Goal: Information Seeking & Learning: Learn about a topic

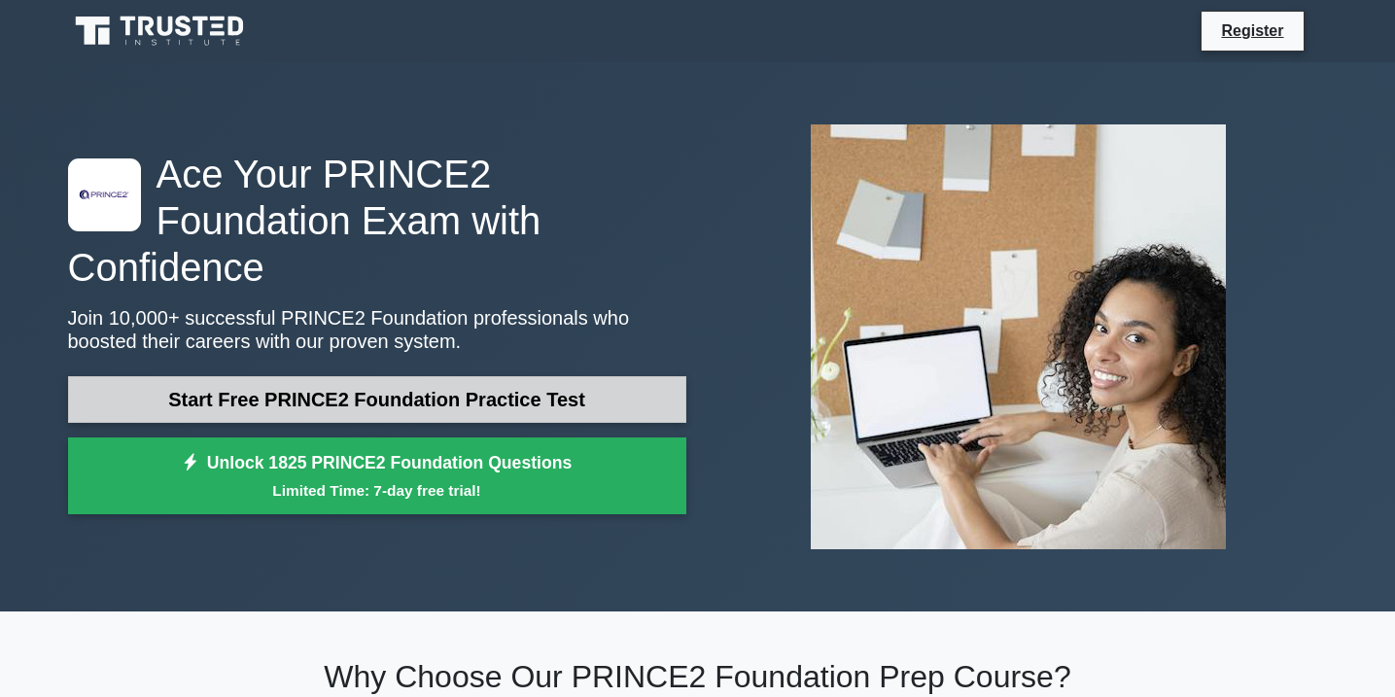
click at [439, 376] on link "Start Free PRINCE2 Foundation Practice Test" at bounding box center [377, 399] width 618 height 47
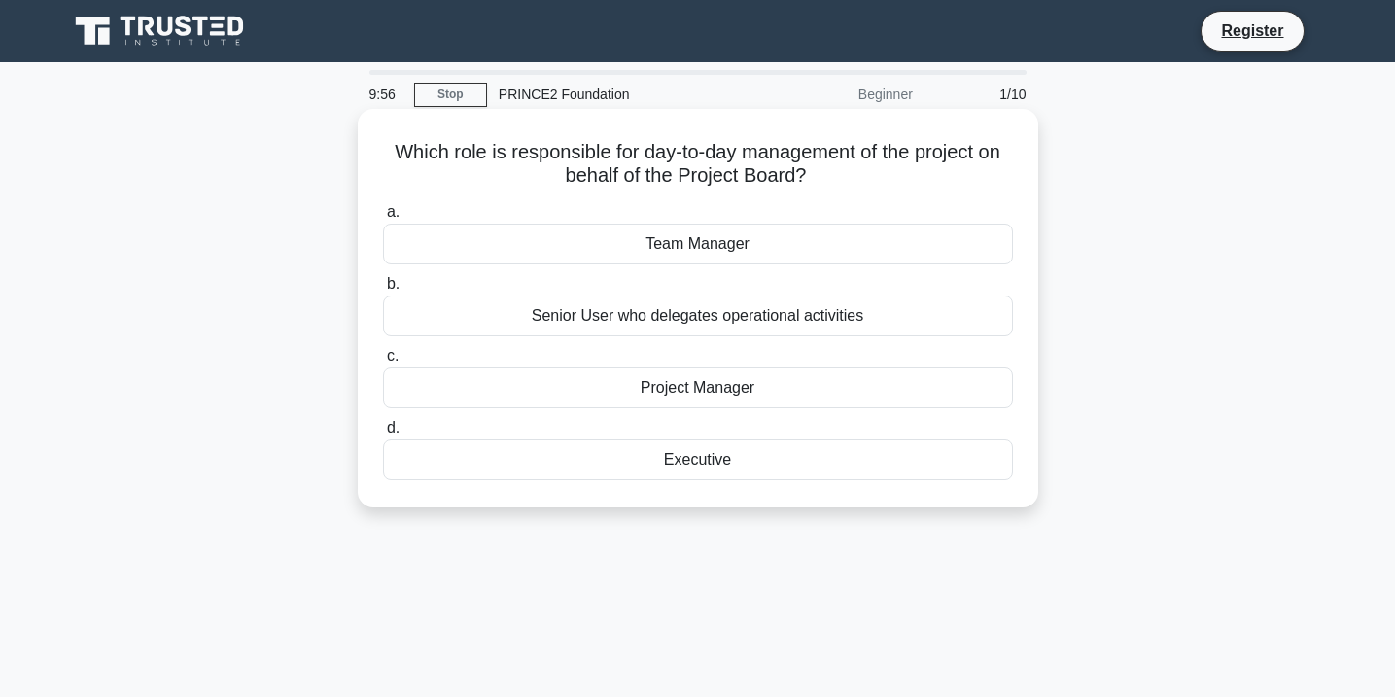
click at [664, 386] on div "Project Manager" at bounding box center [698, 387] width 630 height 41
click at [383, 363] on input "c. Project Manager" at bounding box center [383, 356] width 0 height 13
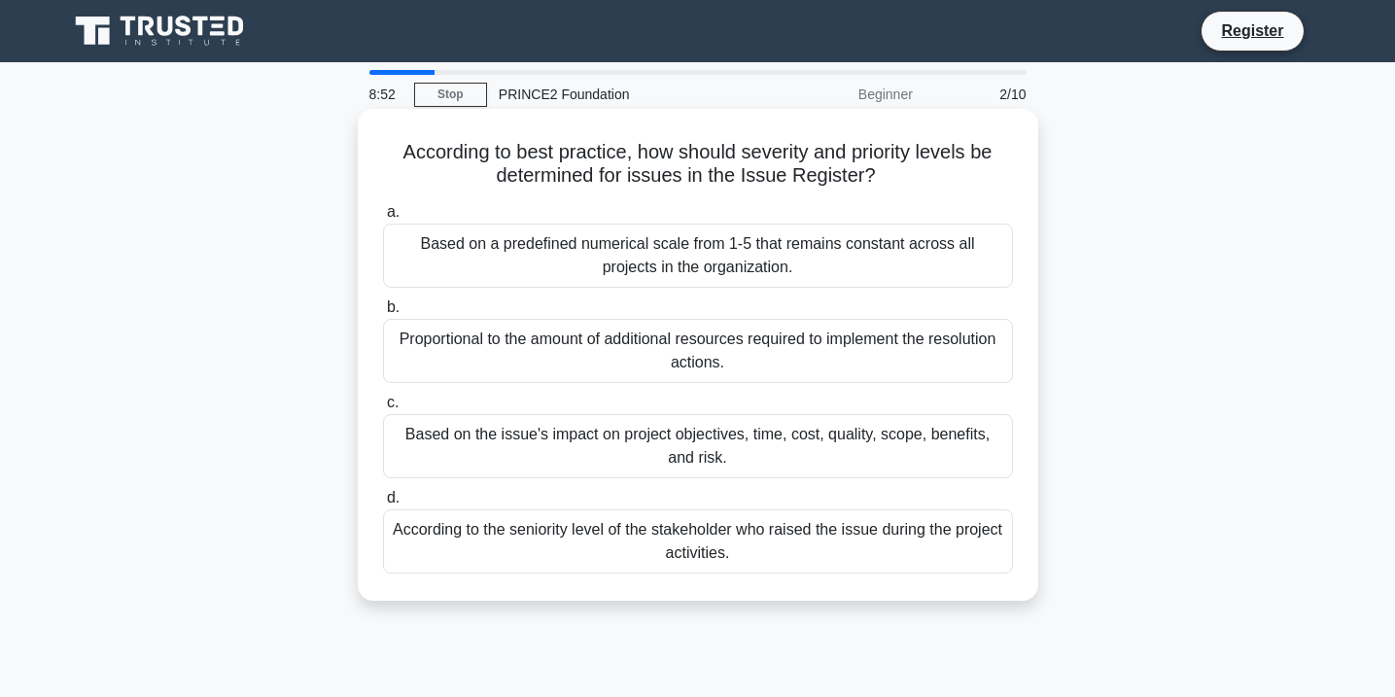
click at [603, 446] on div "Based on the issue's impact on project objectives, time, cost, quality, scope, …" at bounding box center [698, 446] width 630 height 64
click at [383, 409] on input "c. Based on the issue's impact on project objectives, time, cost, quality, scop…" at bounding box center [383, 403] width 0 height 13
